Goal: Task Accomplishment & Management: Manage account settings

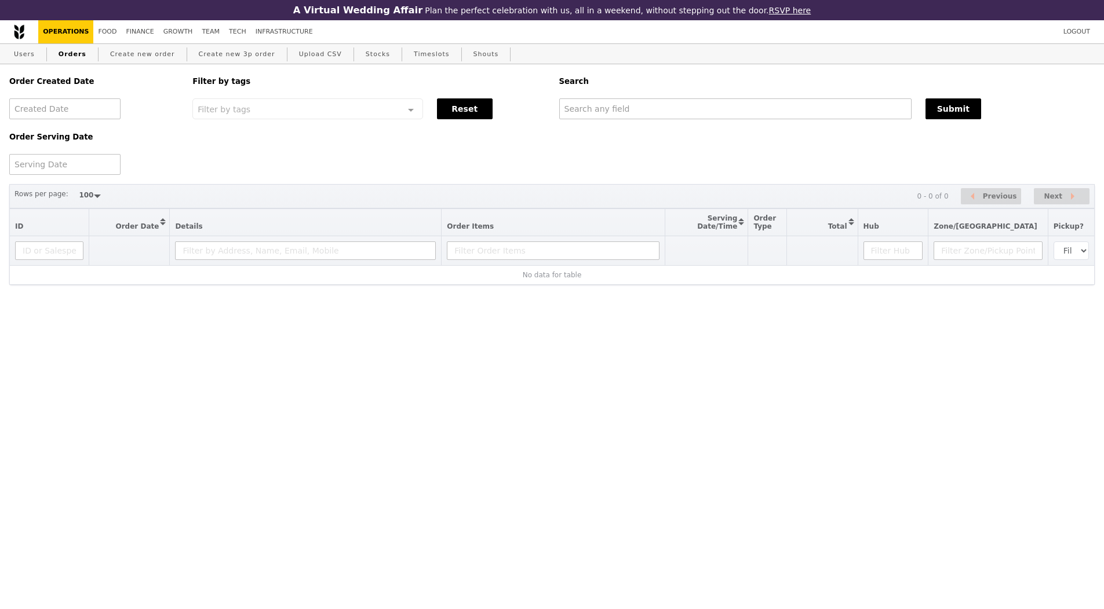
select select "100"
click at [622, 103] on input "text" at bounding box center [735, 108] width 352 height 21
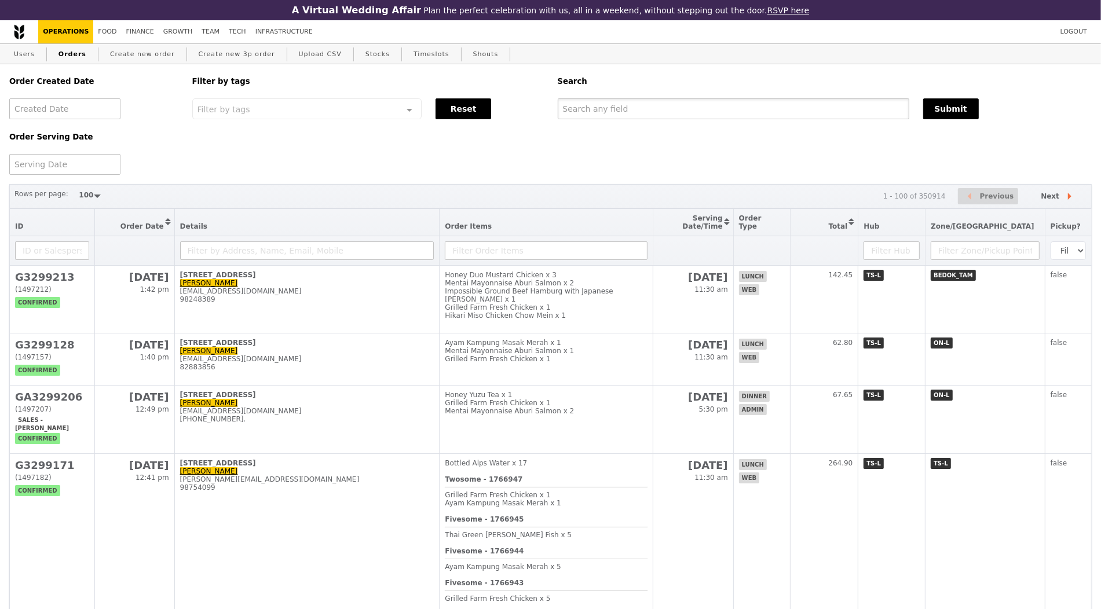
paste input "G3299035"
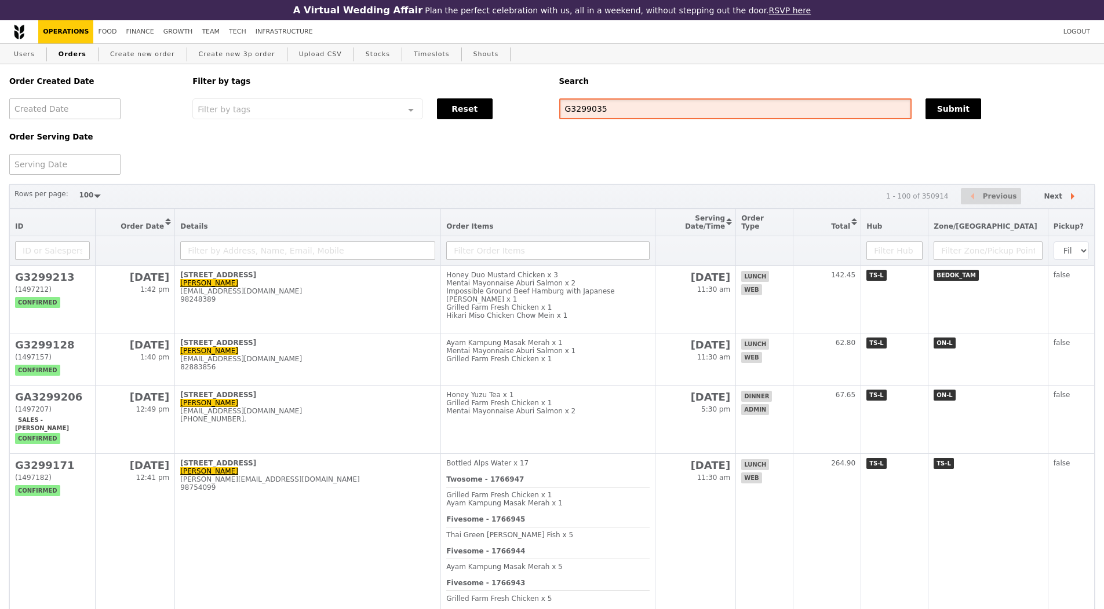
type input "G3299035"
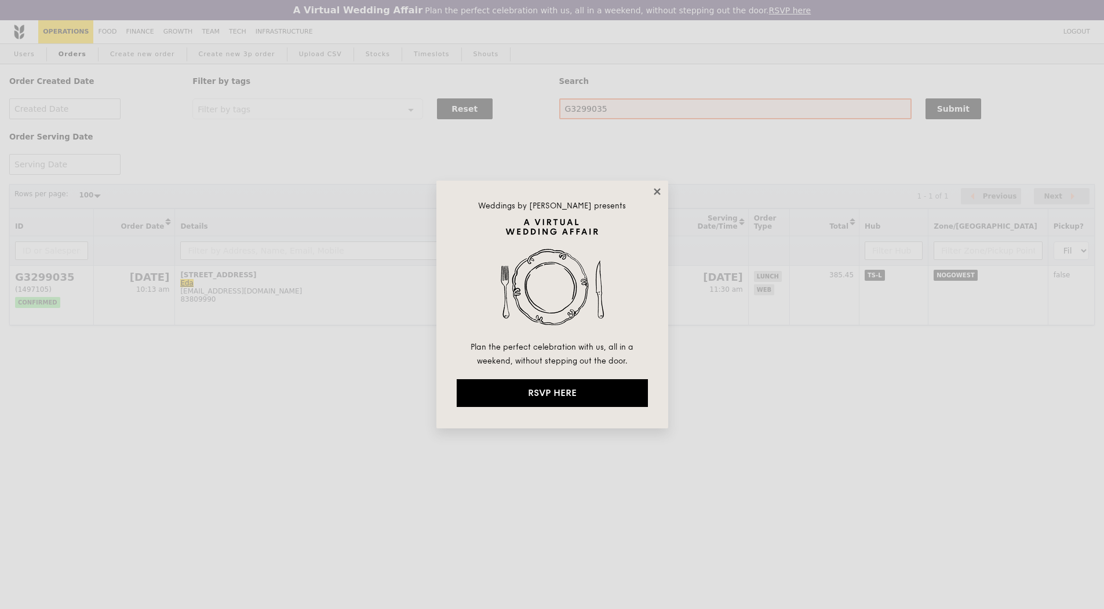
click at [655, 192] on icon at bounding box center [656, 191] width 6 height 6
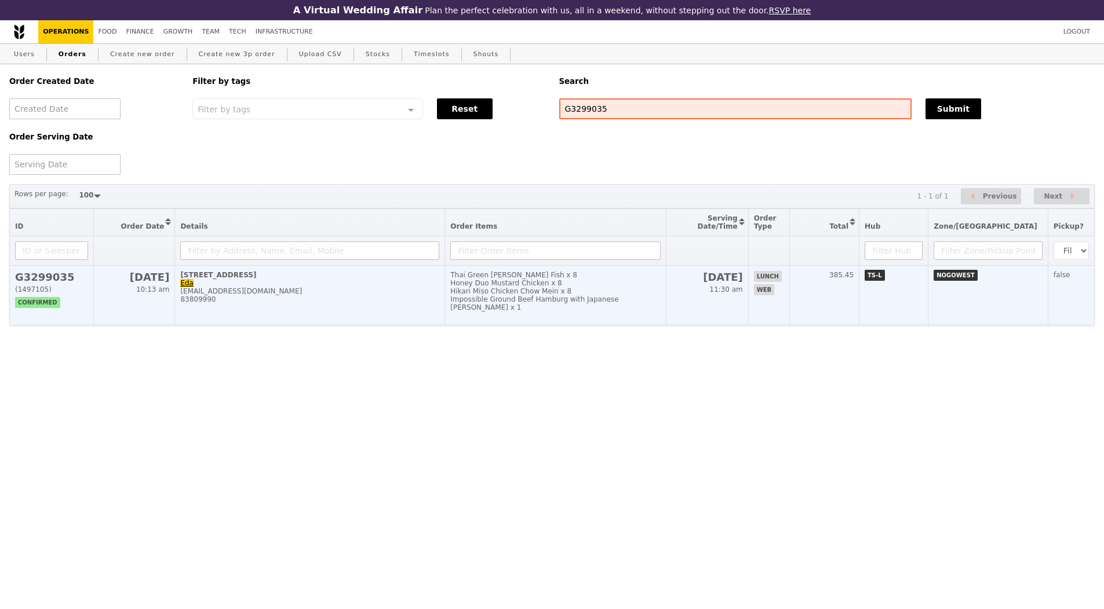
click at [666, 306] on td "Thai Green [PERSON_NAME] Fish x 8 Honey Duo Mustard Chicken x 8 Hikari Miso Chi…" at bounding box center [555, 296] width 221 height 60
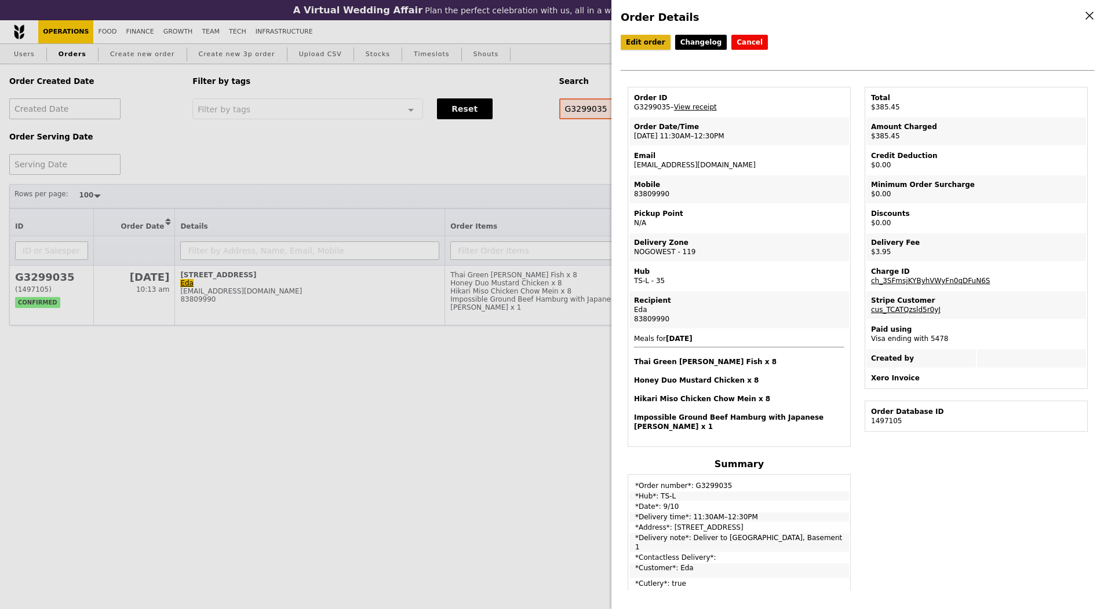
click at [646, 44] on link "Edit order" at bounding box center [645, 42] width 50 height 15
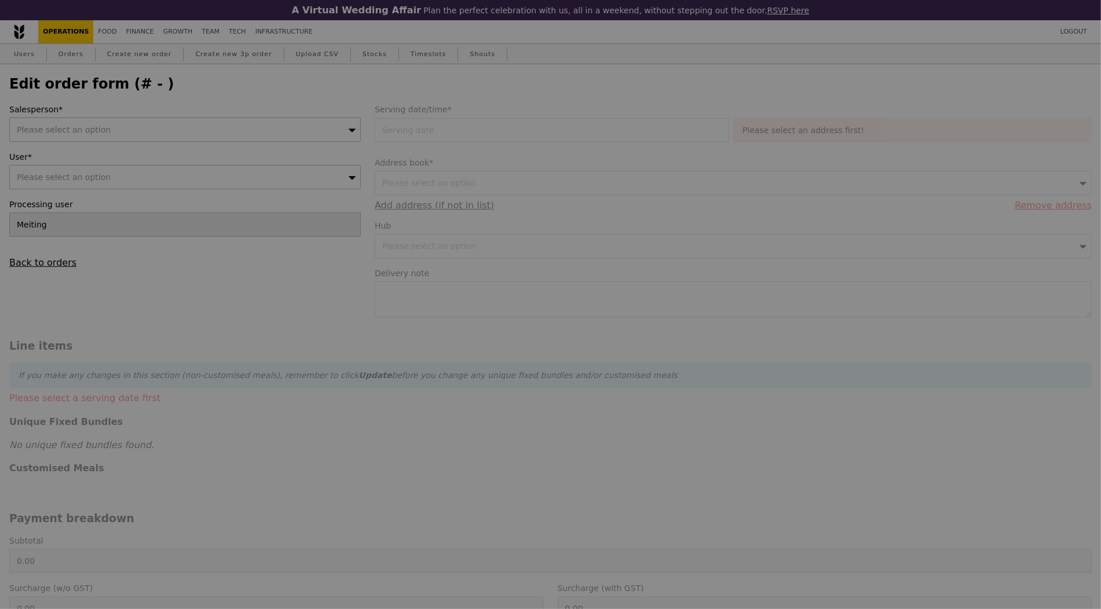
type input "[DATE]"
type textarea "Deliver to [GEOGRAPHIC_DATA], Basement 1"
type input "381.50"
type input "2.71"
type input "2.95"
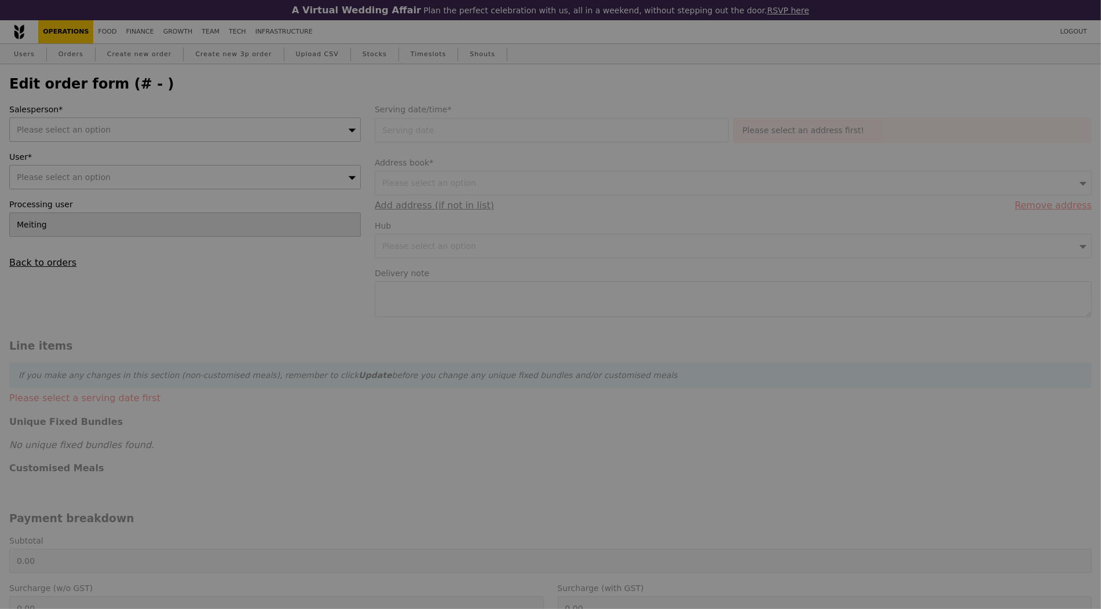
type input "384.45"
type input "Loading..."
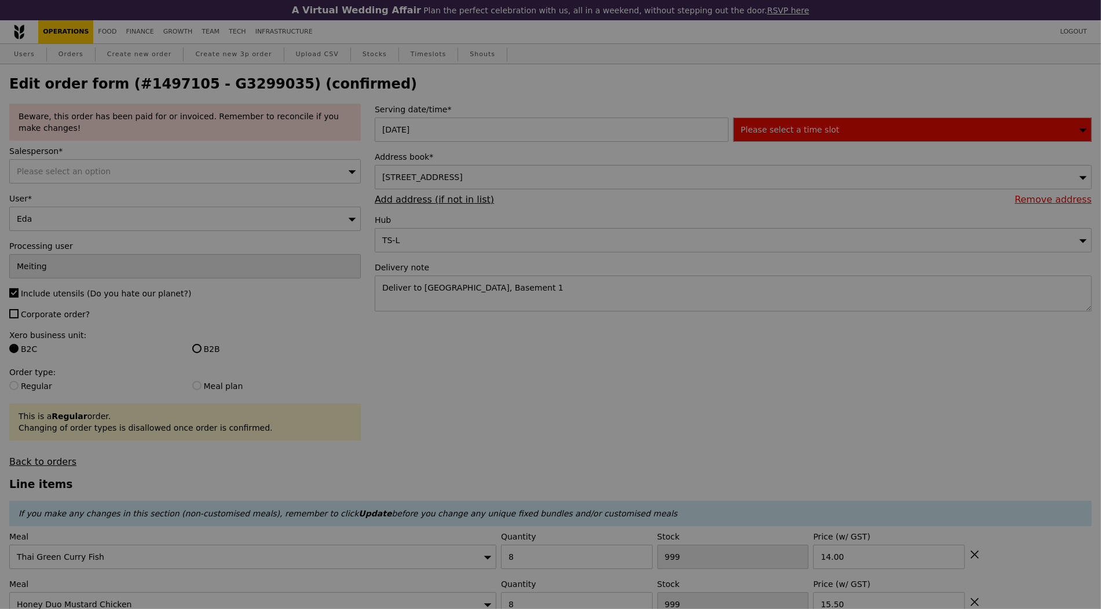
type input "76"
type input "59"
type input "78"
type input "96"
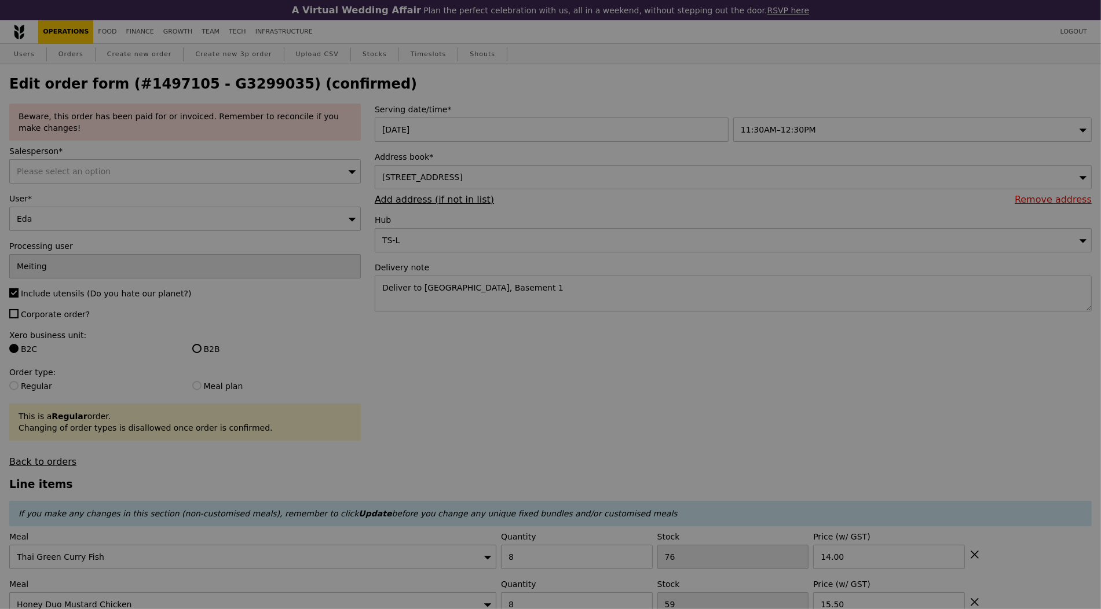
type input "Update"
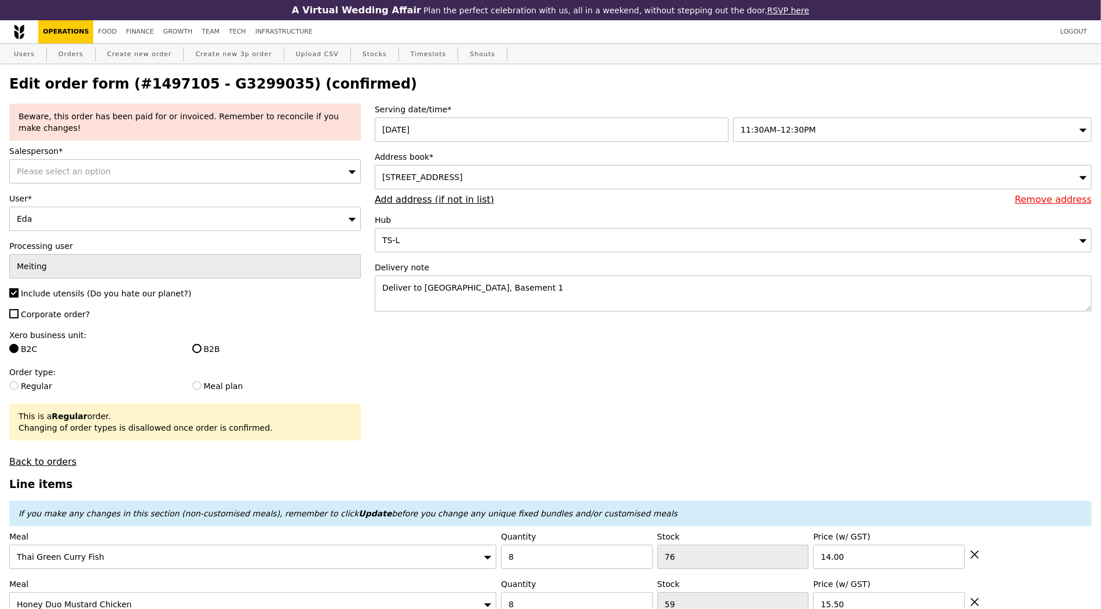
click at [226, 169] on div "Please select an option" at bounding box center [185, 171] width 352 height 24
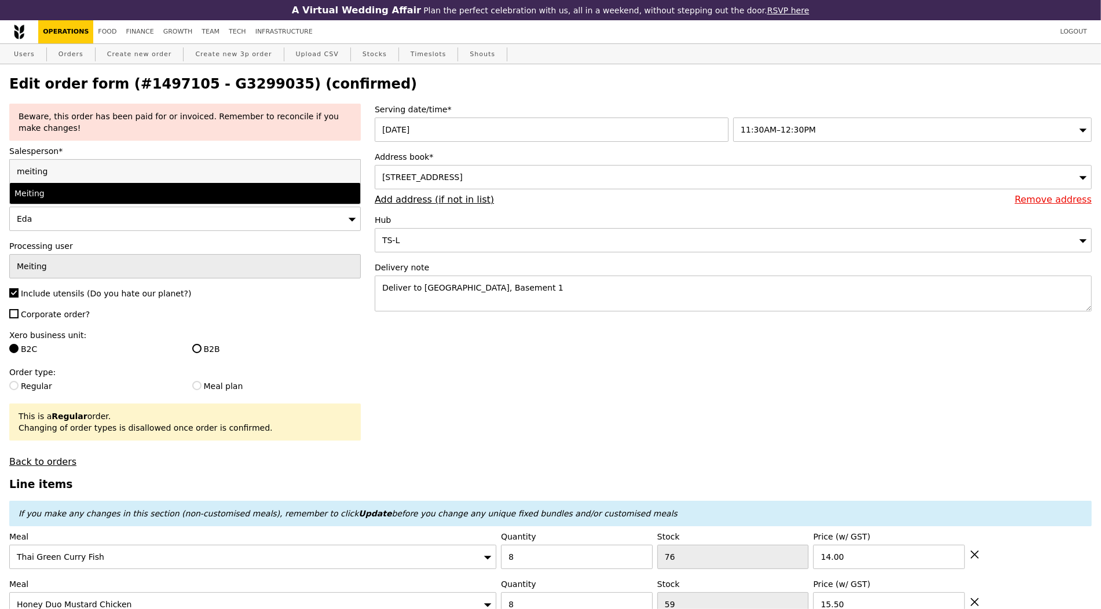
type input "meiting"
click at [112, 191] on div "Meiting" at bounding box center [142, 194] width 256 height 12
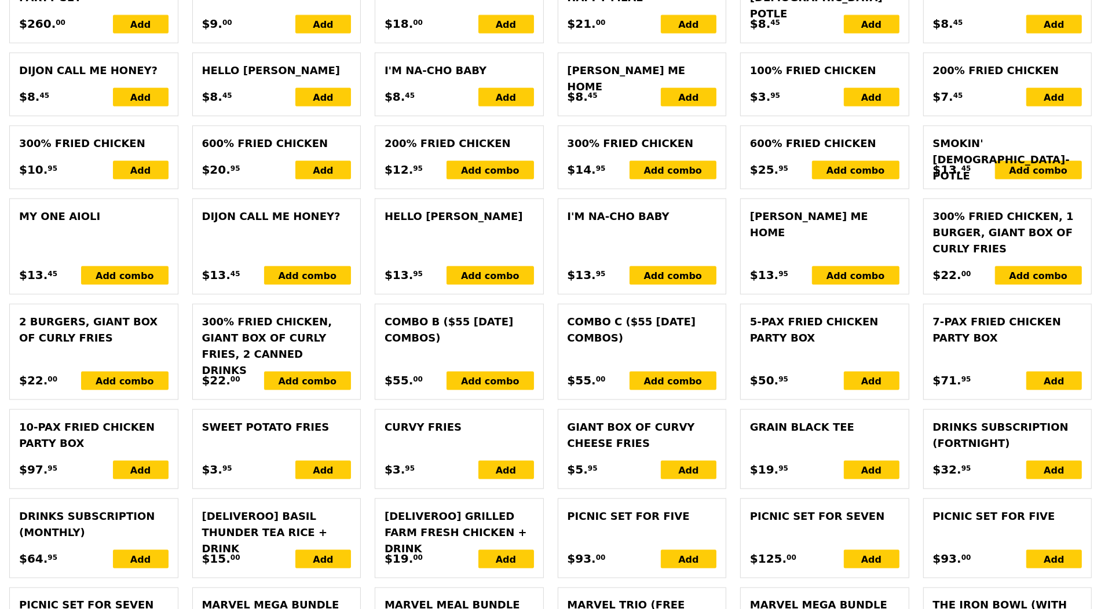
scroll to position [2697, 0]
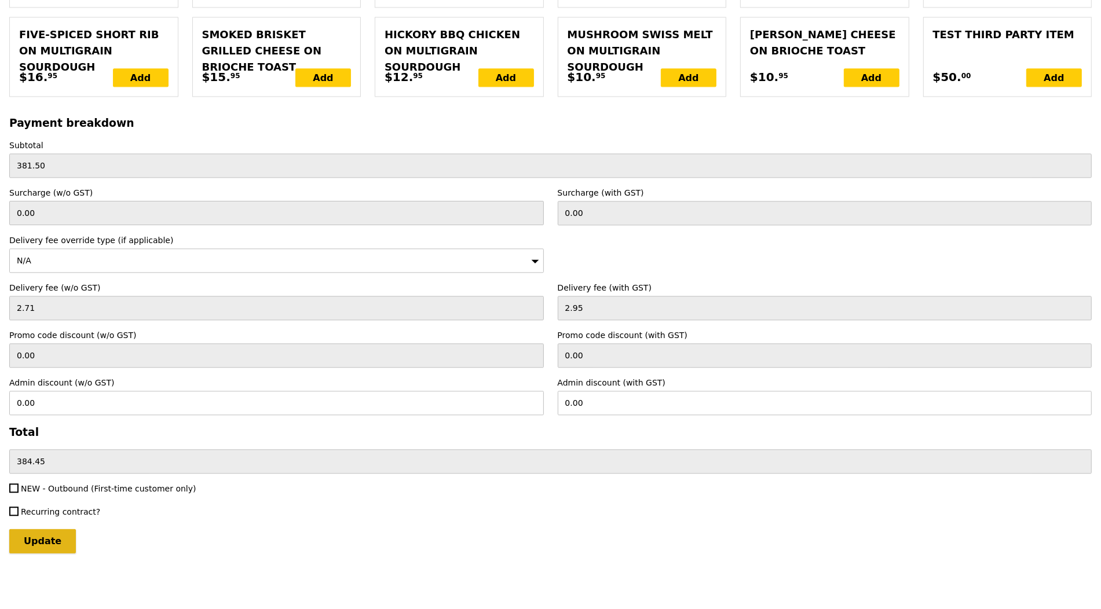
click at [53, 545] on input "Update" at bounding box center [42, 541] width 67 height 24
type input "Loading..."
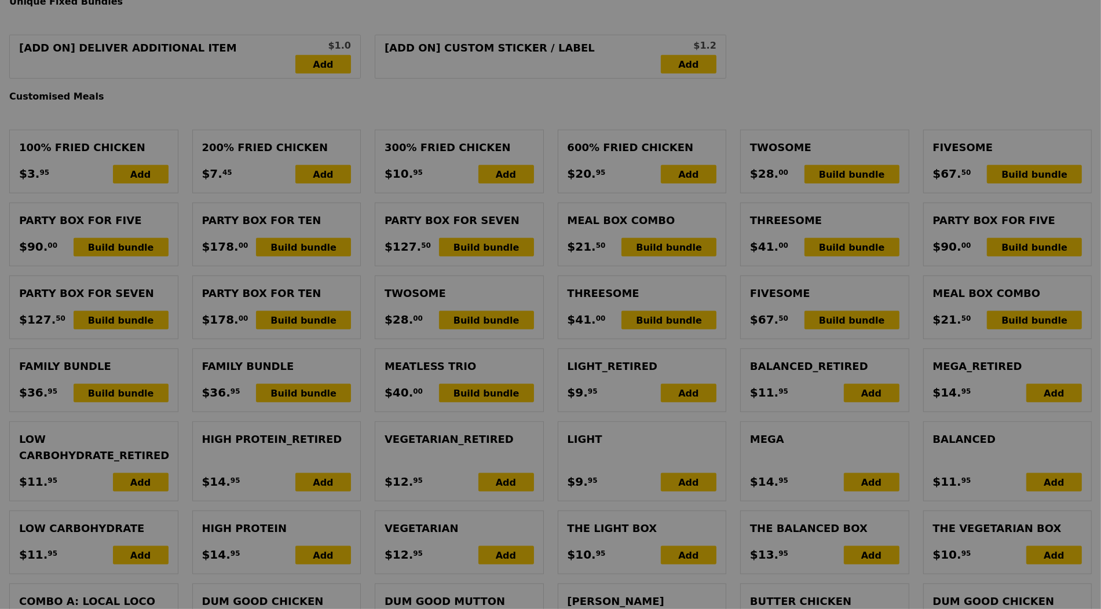
scroll to position [516, 0]
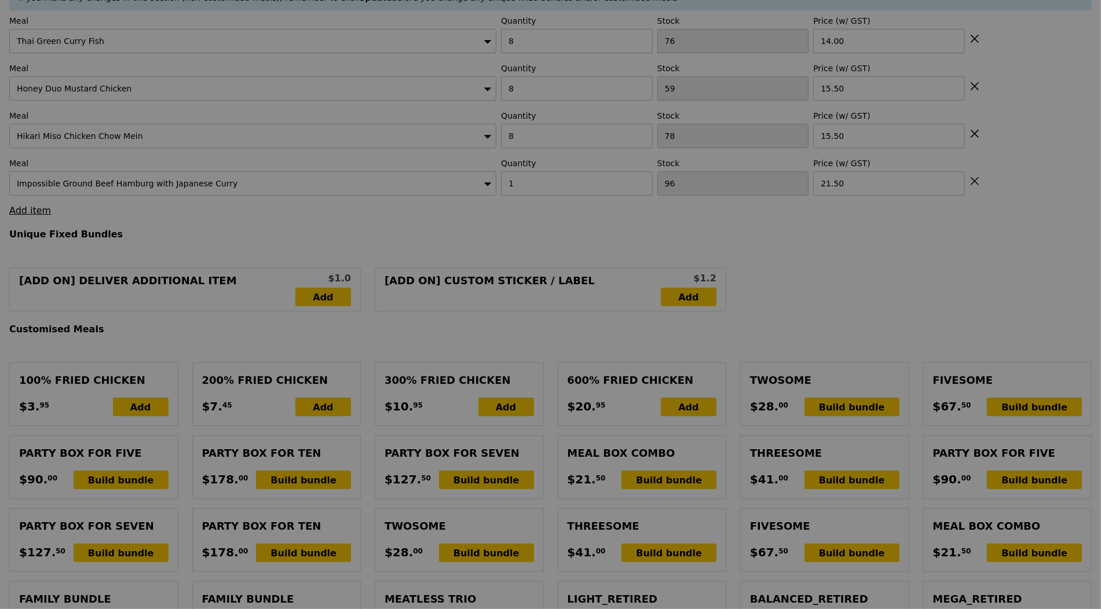
type input "3.62"
type input "3.95"
type input "385.45"
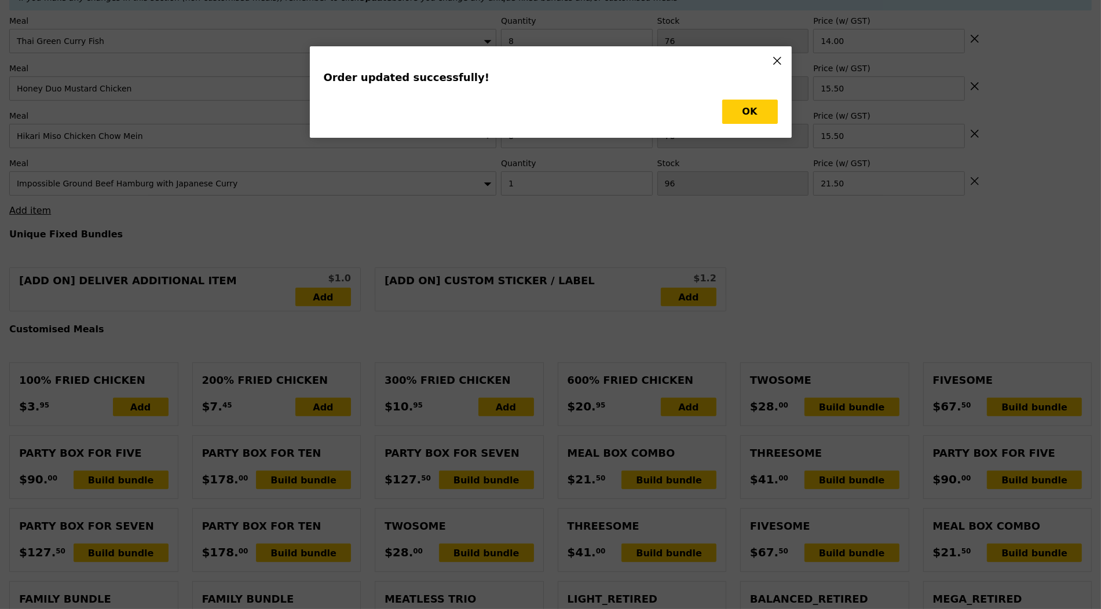
scroll to position [0, 0]
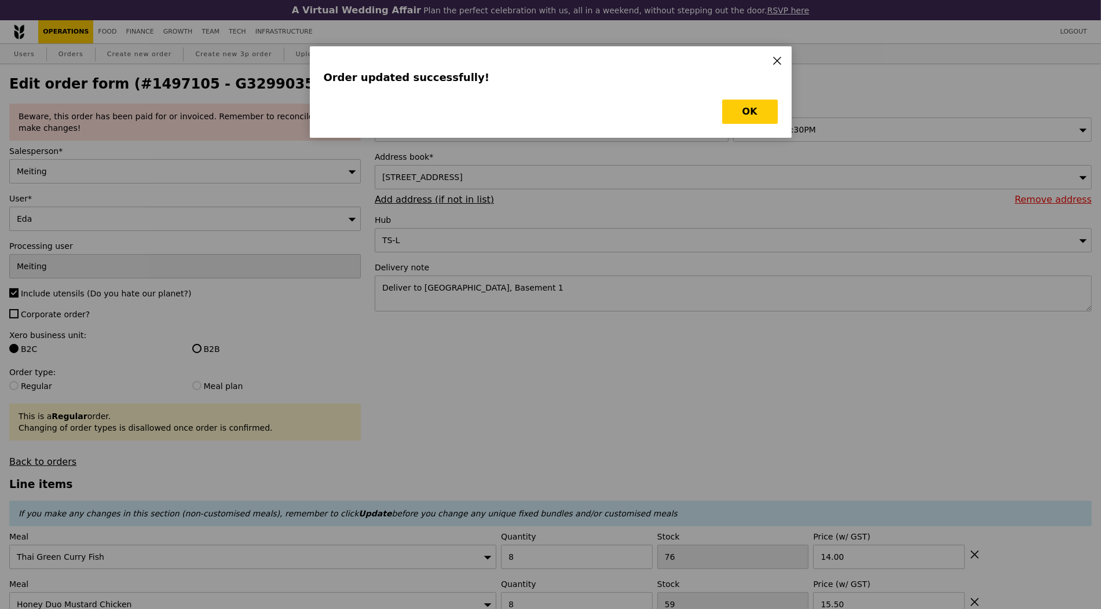
type input "Update"
click at [757, 108] on button "OK" at bounding box center [750, 112] width 56 height 24
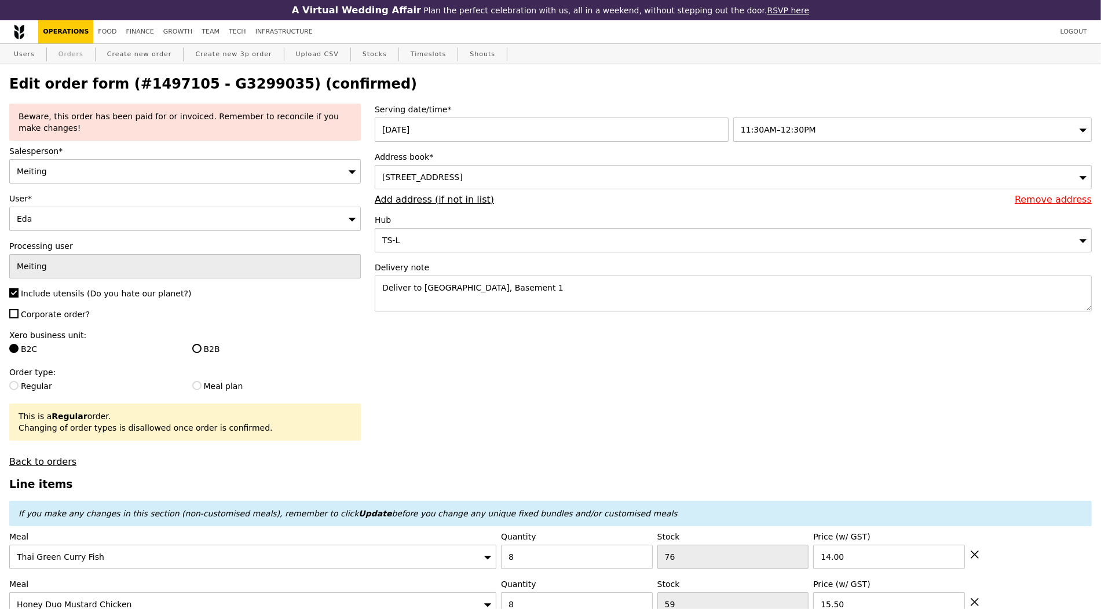
click at [82, 50] on link "Orders" at bounding box center [71, 54] width 34 height 21
select select "100"
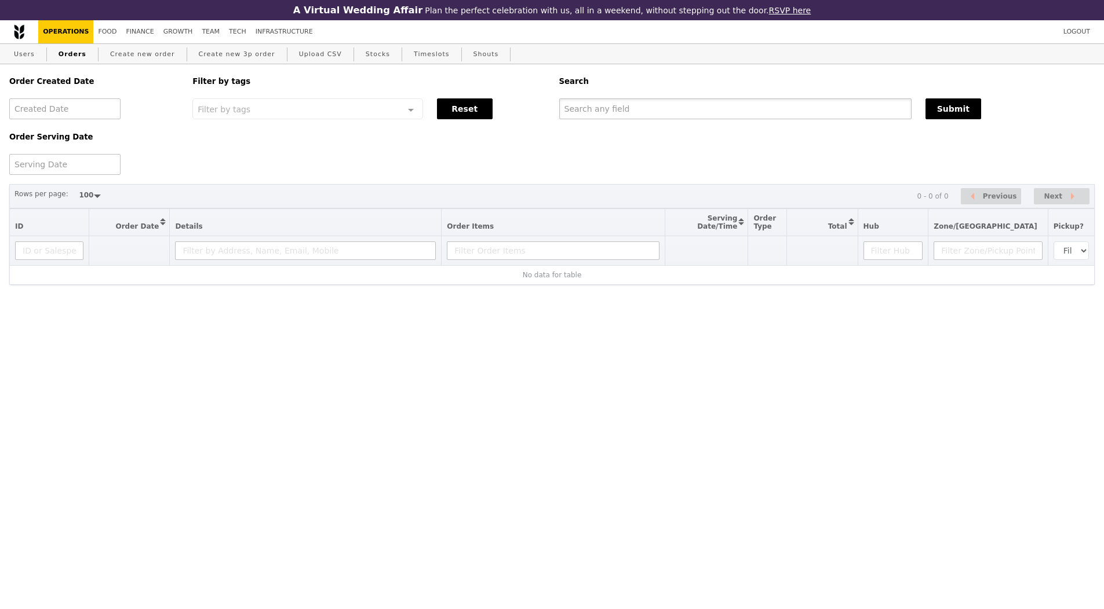
click at [669, 113] on input "text" at bounding box center [735, 108] width 352 height 21
paste input "[EMAIL_ADDRESS][DOMAIN_NAME]"
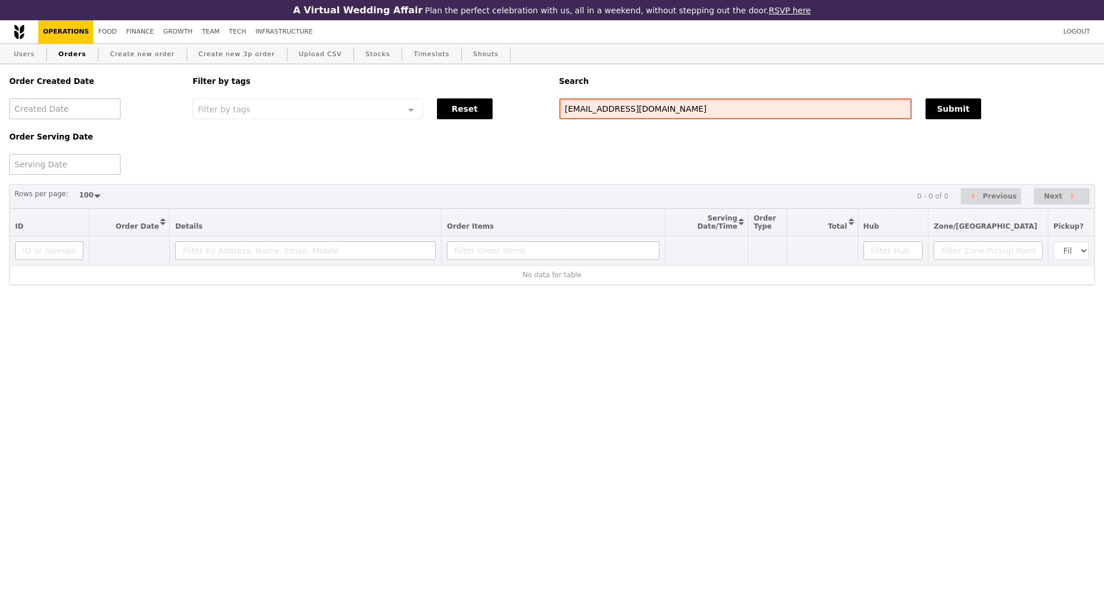
click at [710, 115] on input "[EMAIL_ADDRESS][DOMAIN_NAME]" at bounding box center [735, 108] width 352 height 21
click at [683, 106] on input "[EMAIL_ADDRESS][DOMAIN_NAME]" at bounding box center [735, 108] width 352 height 21
paste input "G3299035"
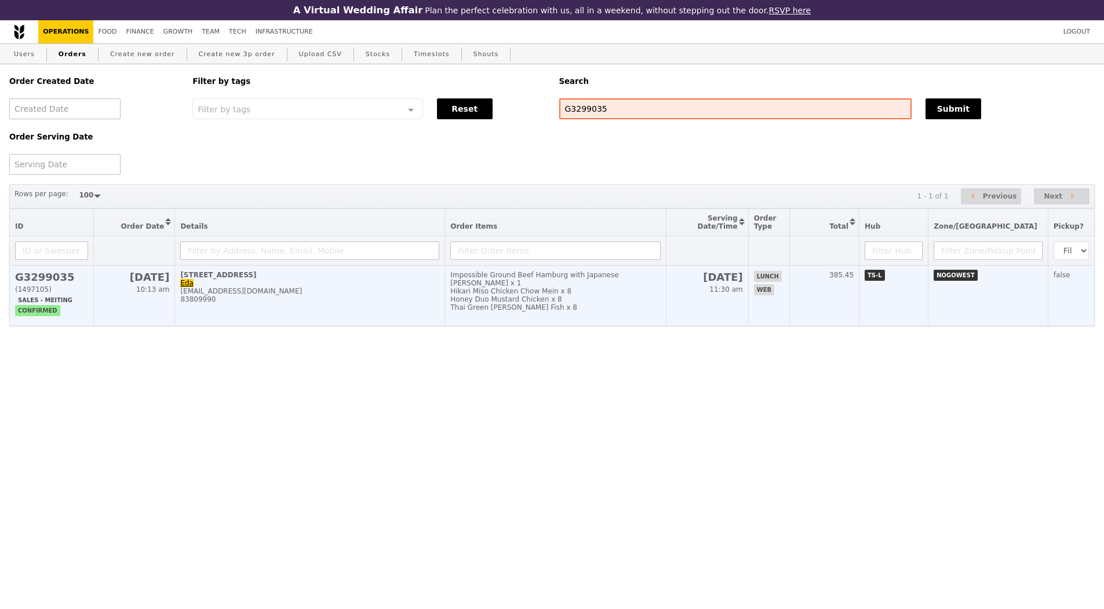
click at [557, 304] on div "Thai Green [PERSON_NAME] Fish x 8" at bounding box center [555, 308] width 210 height 8
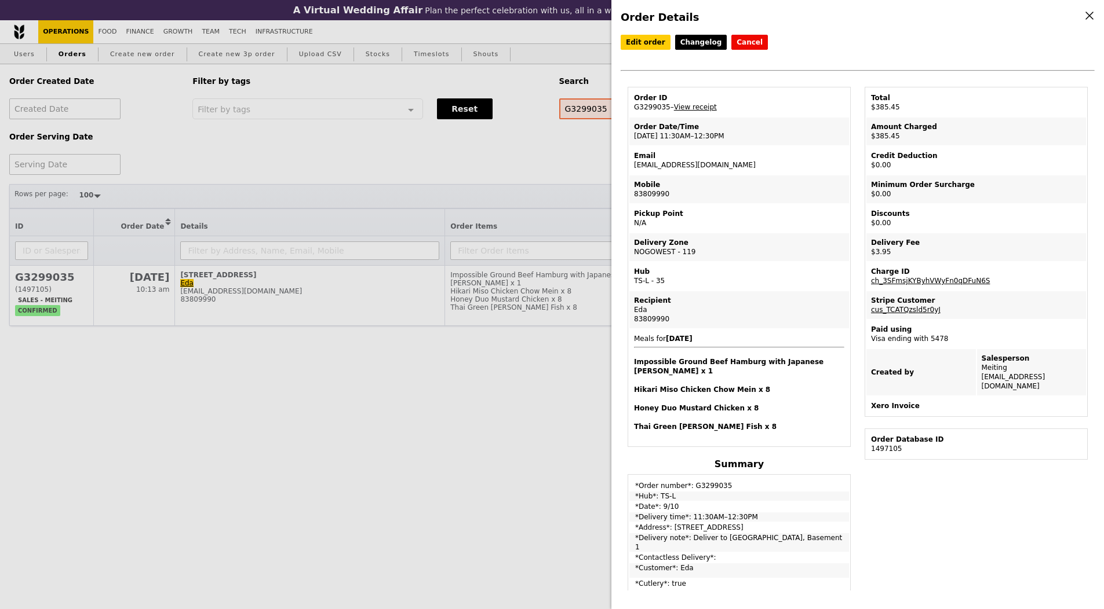
drag, startPoint x: 712, startPoint y: 166, endPoint x: 633, endPoint y: 165, distance: 79.4
click at [633, 165] on td "Email [EMAIL_ADDRESS][DOMAIN_NAME]" at bounding box center [739, 161] width 220 height 28
copy td "[EMAIL_ADDRESS][DOMAIN_NAME]"
click at [500, 165] on div "Order Details Edit order Changelog Cancel Order ID G3299035 – View receipt Orde…" at bounding box center [552, 304] width 1104 height 609
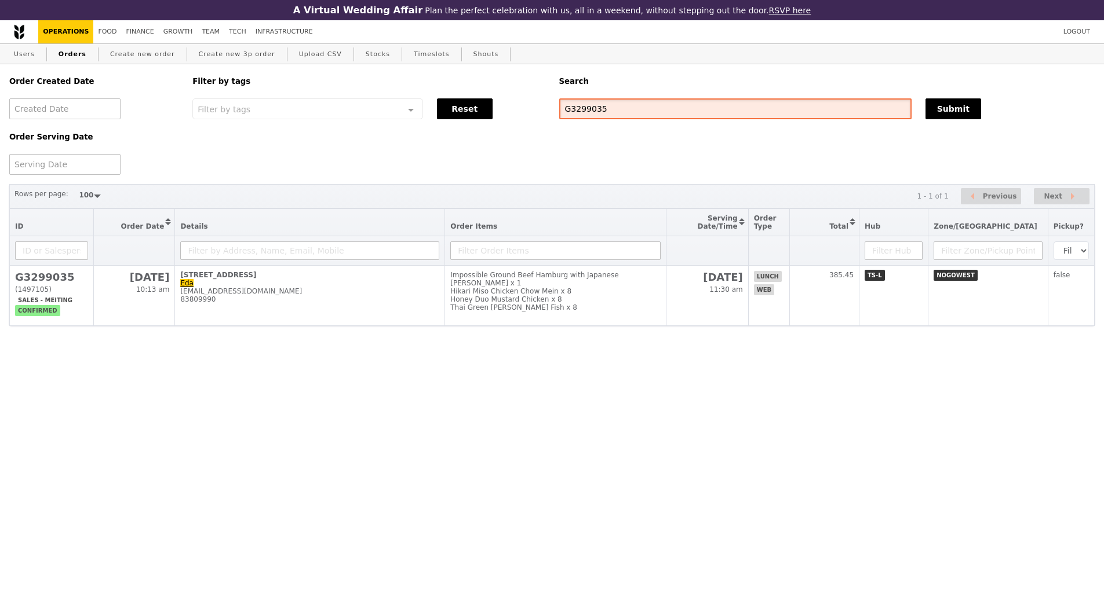
click at [591, 109] on input "G3299035" at bounding box center [735, 108] width 352 height 21
paste input "[EMAIL_ADDRESS][DOMAIN_NAME]"
type input "[EMAIL_ADDRESS][DOMAIN_NAME]"
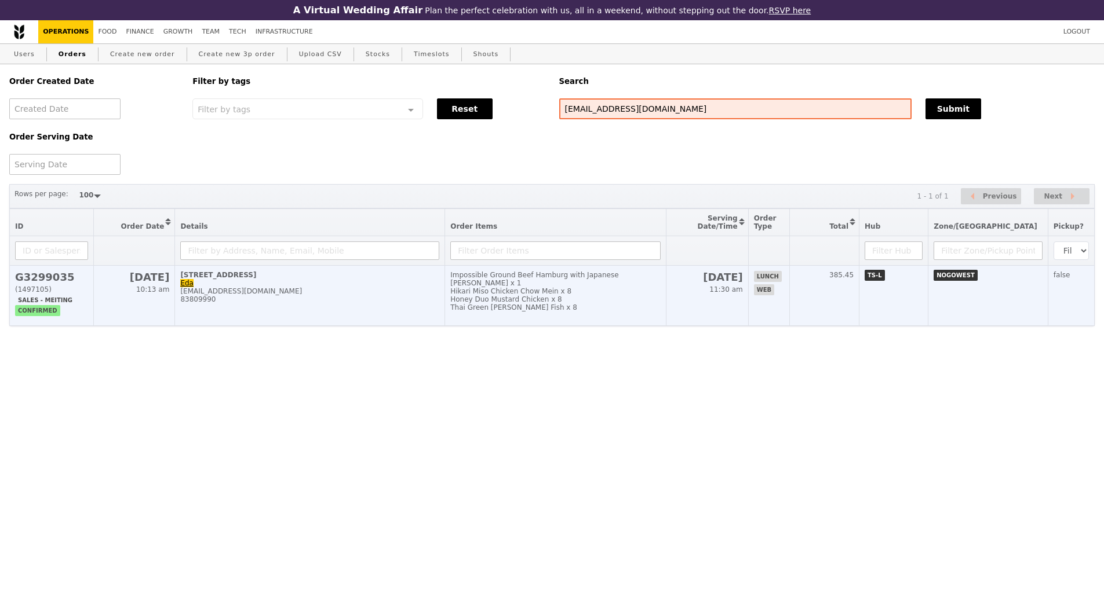
click at [472, 297] on td "Impossible Ground Beef Hamburg with Japanese [PERSON_NAME] x 1 Hikari Miso Chic…" at bounding box center [555, 296] width 221 height 60
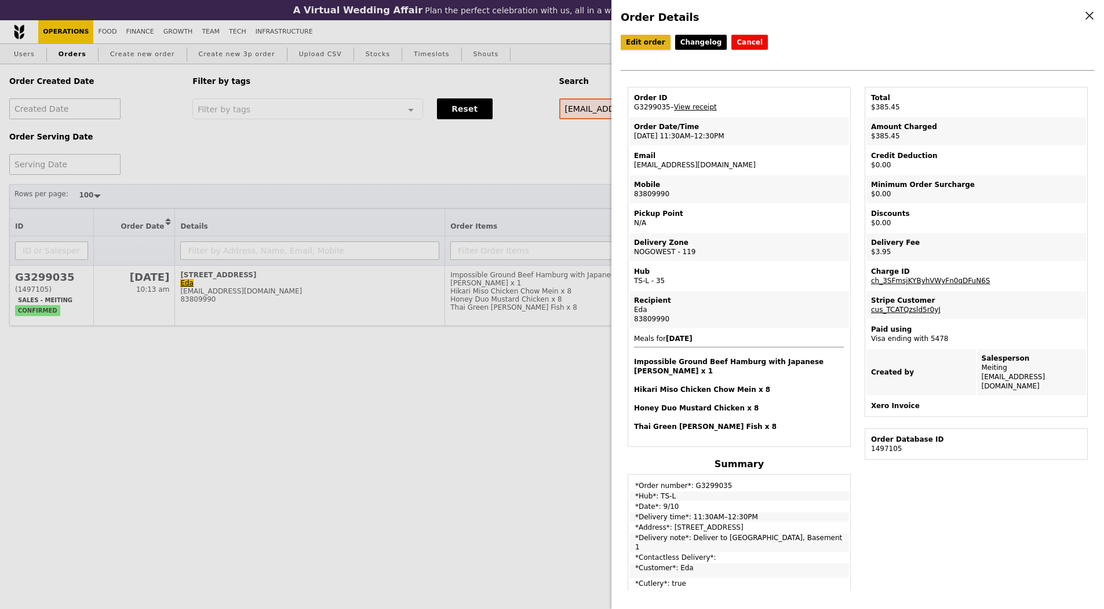
click at [643, 43] on link "Edit order" at bounding box center [645, 42] width 50 height 15
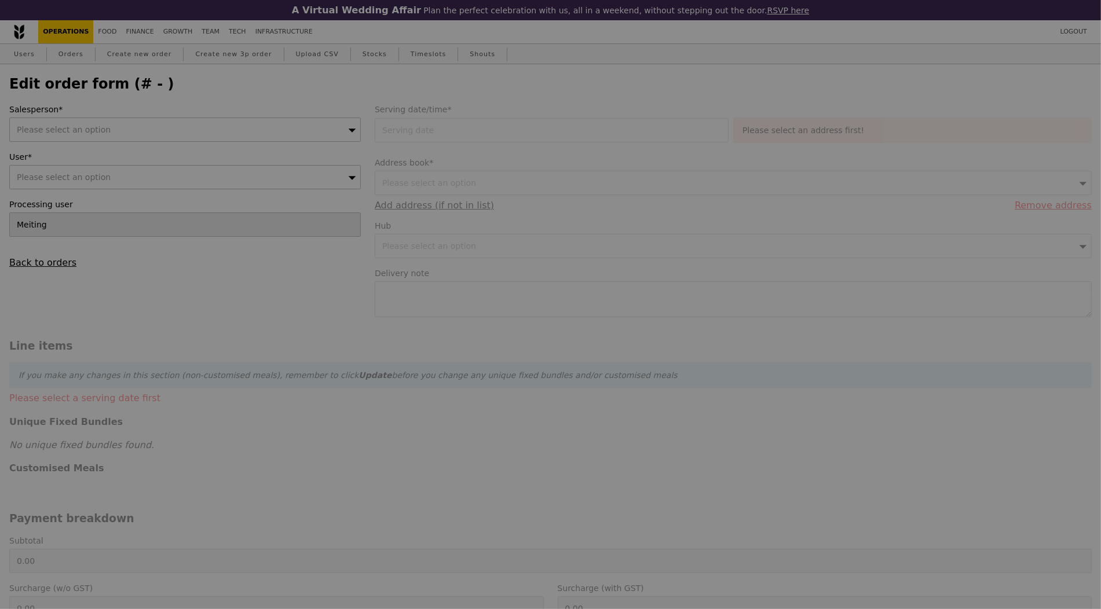
type input "[DATE]"
type textarea "Deliver to [GEOGRAPHIC_DATA], Basement 1"
type input "381.50"
type input "3.62"
type input "3.95"
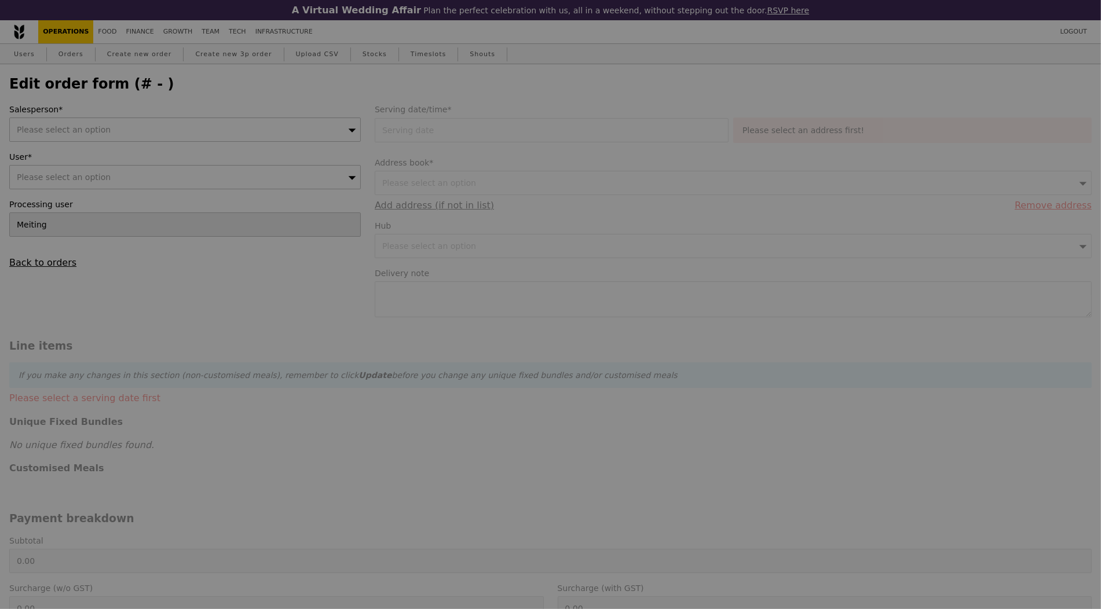
type input "385.45"
type input "Loading..."
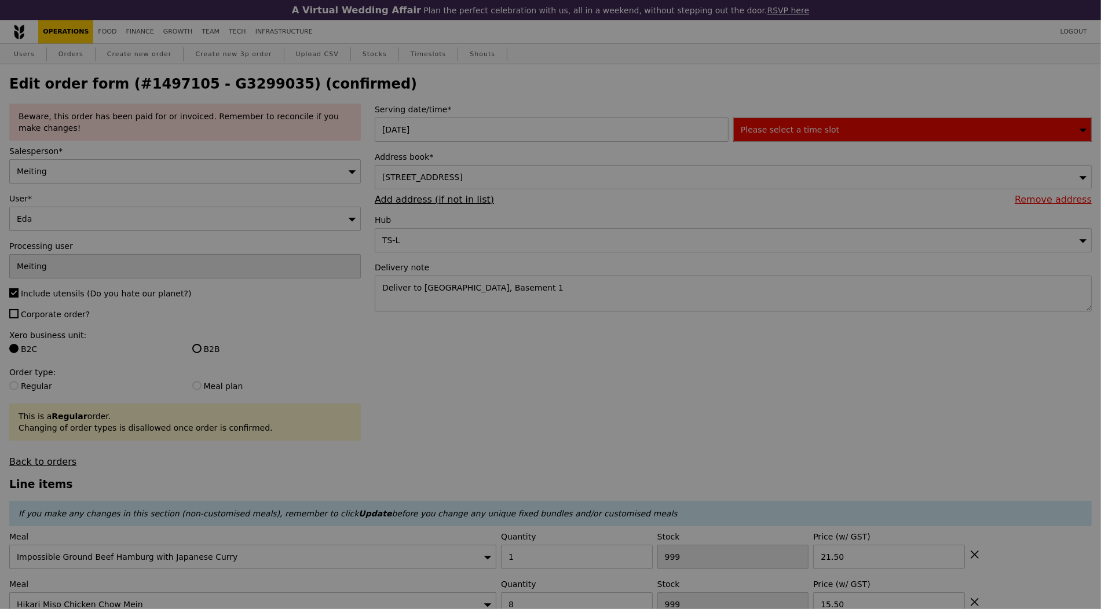
type input "96"
type input "78"
type input "59"
type input "76"
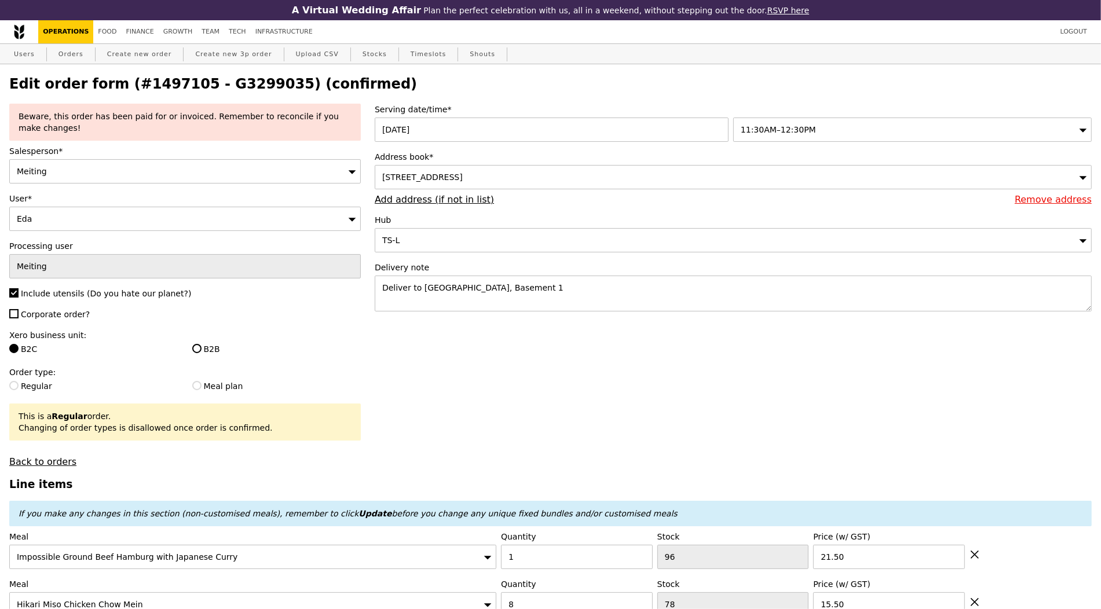
type input "Update"
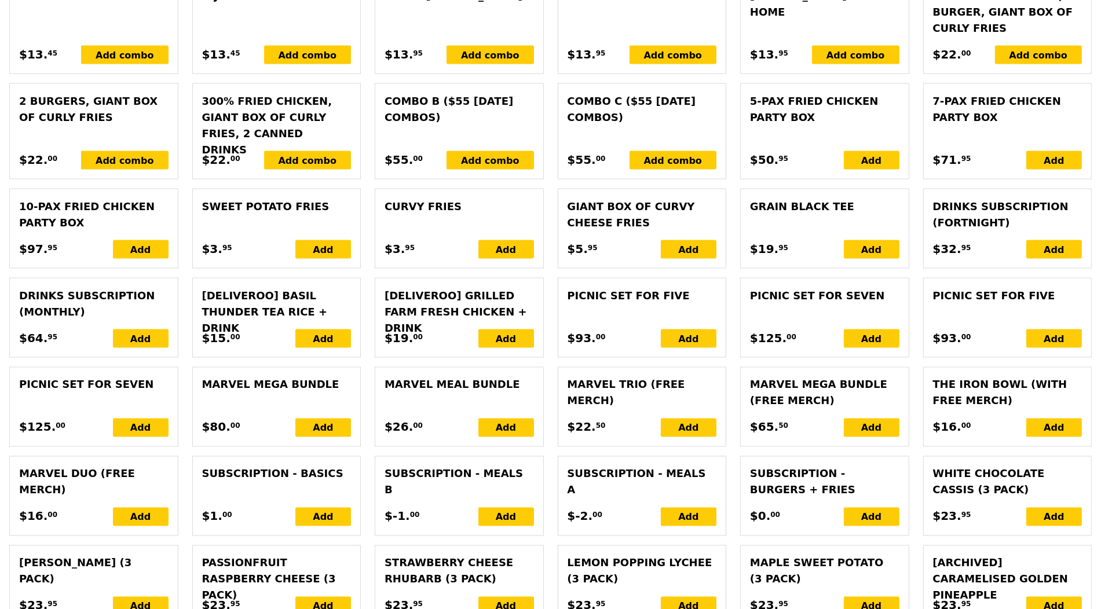
scroll to position [2697, 0]
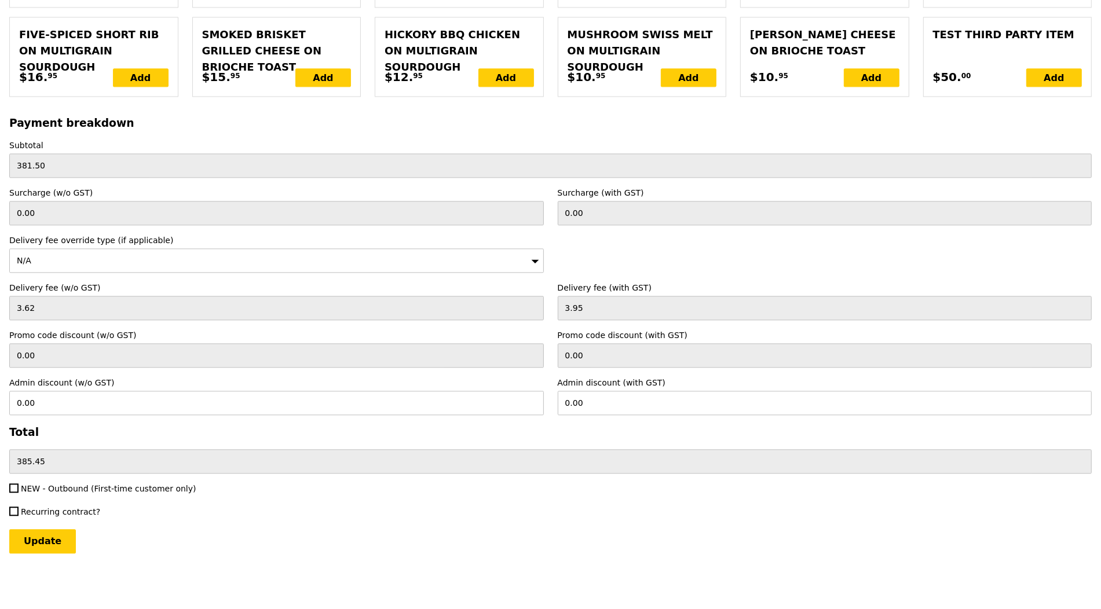
click at [45, 491] on span "NEW - Outbound (First-time customer only)" at bounding box center [109, 488] width 176 height 9
click at [19, 491] on input "NEW - Outbound (First-time customer only)" at bounding box center [13, 488] width 9 height 9
checkbox input "true"
click at [39, 547] on input "Update" at bounding box center [42, 541] width 67 height 24
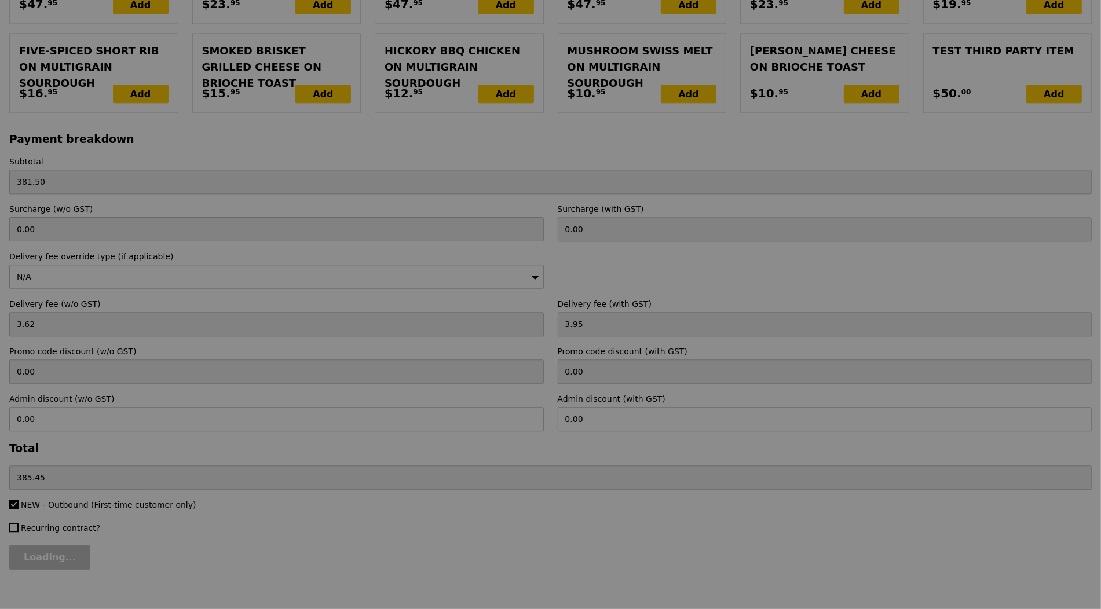
scroll to position [2671, 0]
type input "Update"
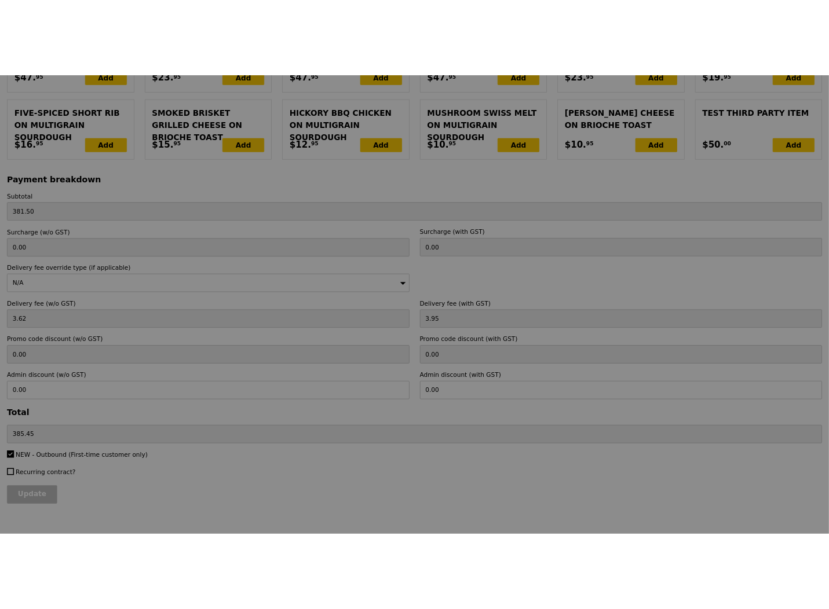
scroll to position [0, 0]
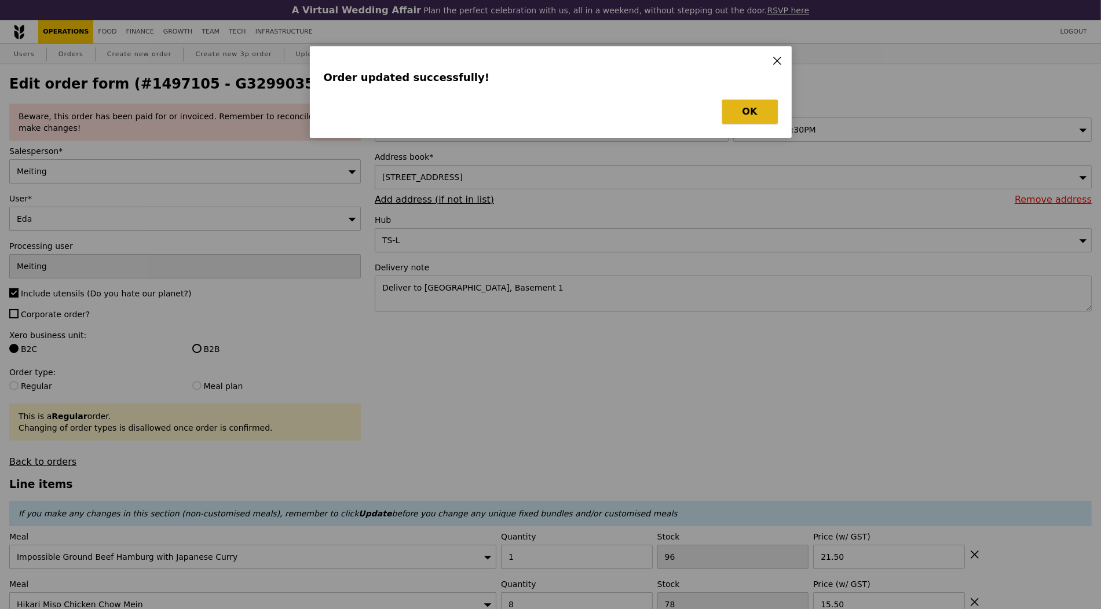
click at [765, 115] on button "OK" at bounding box center [750, 112] width 56 height 24
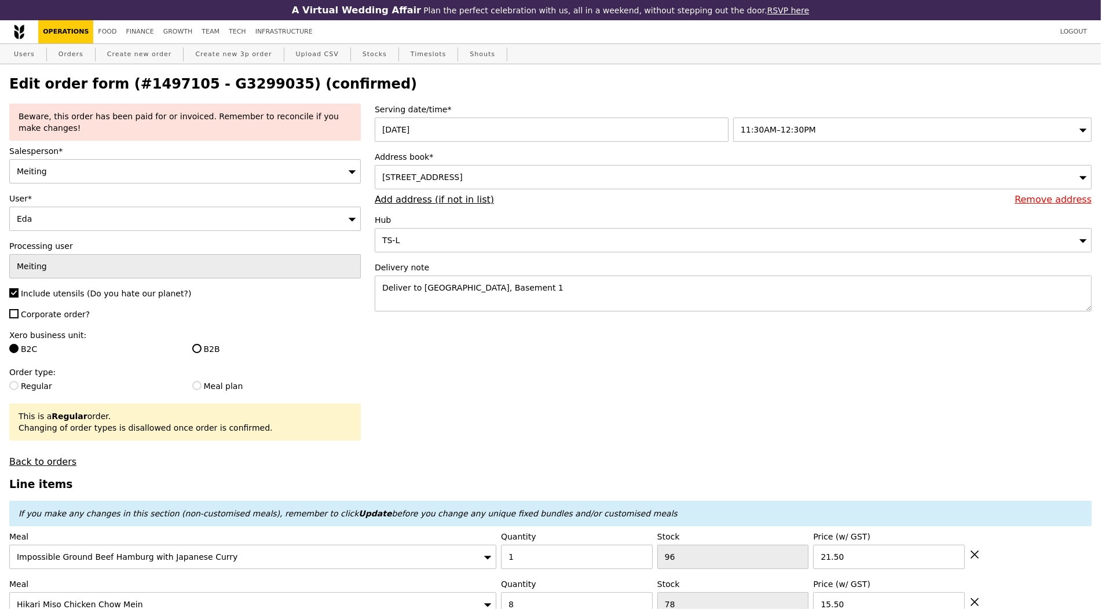
click at [242, 92] on h2 "Edit order form (#1497105 - G3299035) (confirmed)" at bounding box center [550, 84] width 1083 height 16
copy h2 "G3299035"
click at [72, 47] on link "Orders" at bounding box center [71, 54] width 34 height 21
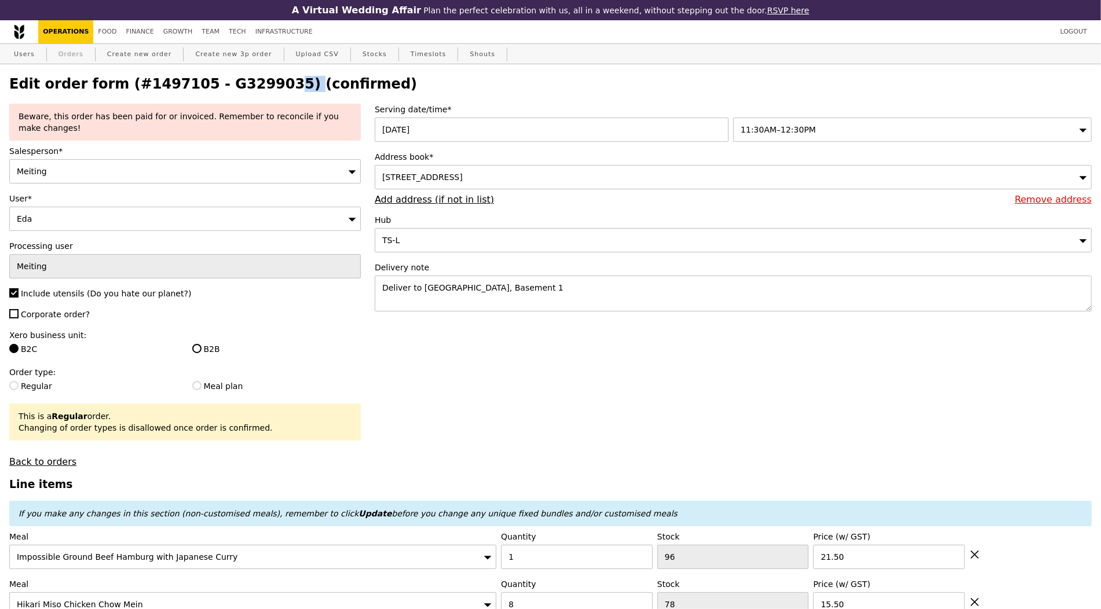
select select "100"
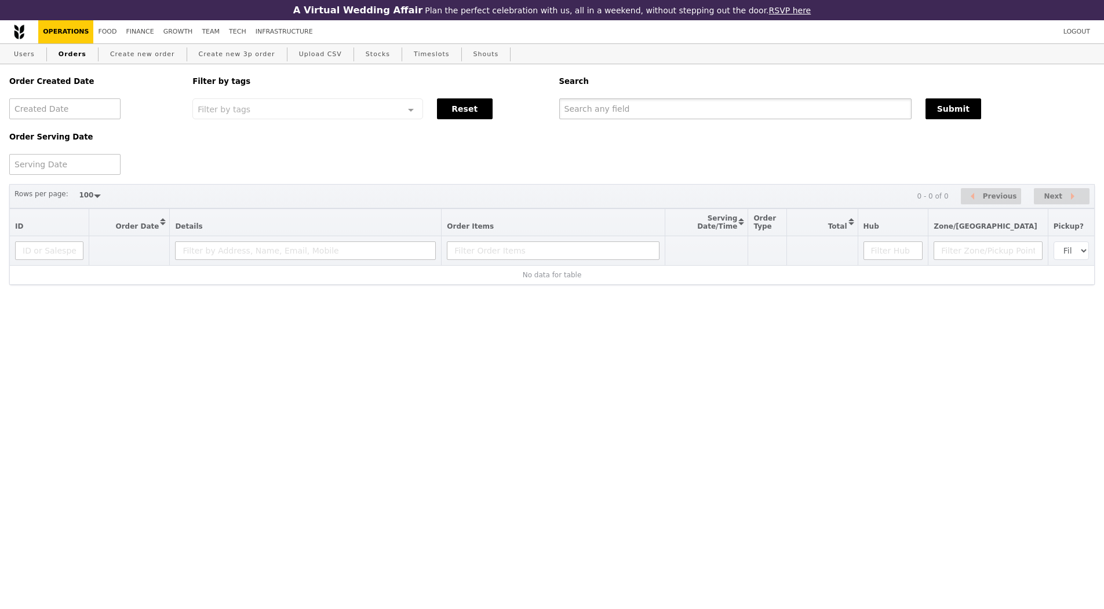
click at [584, 111] on input "text" at bounding box center [735, 108] width 352 height 21
paste input "G3299035"
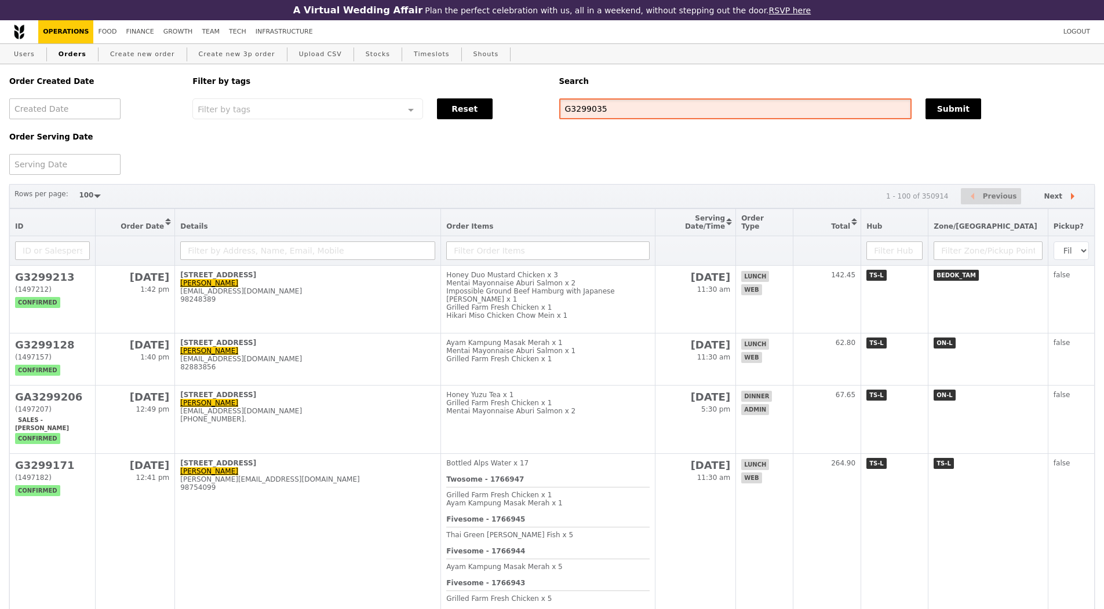
type input "G3299035"
